Goal: Go to known website: Go to known website

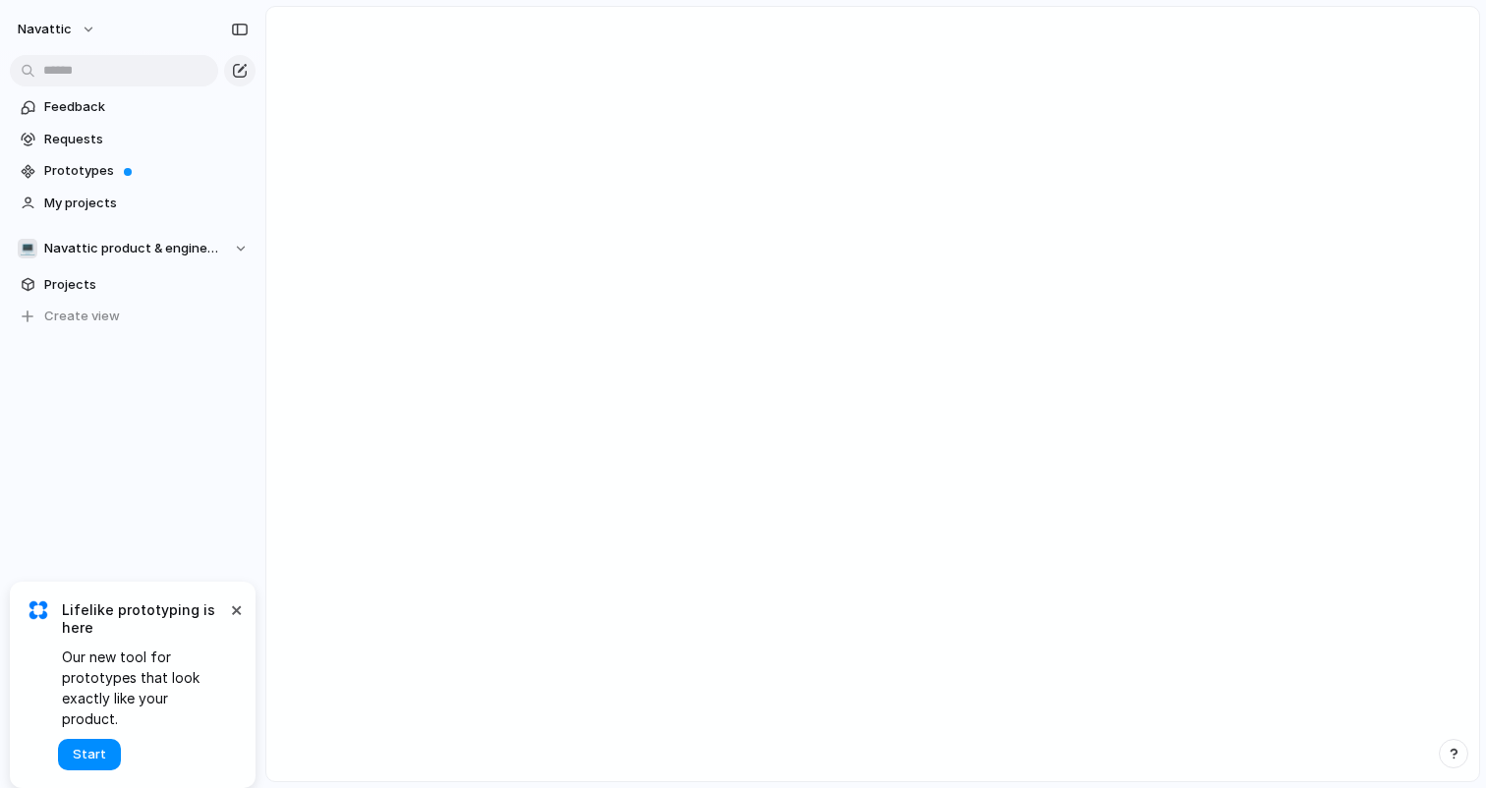
click at [839, 340] on main at bounding box center [872, 394] width 1214 height 776
